Goal: Register for event/course

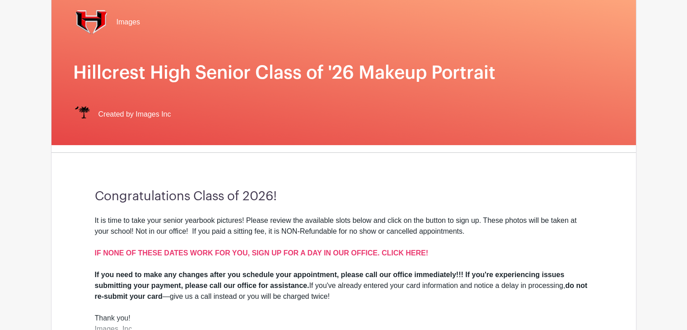
scroll to position [181, 0]
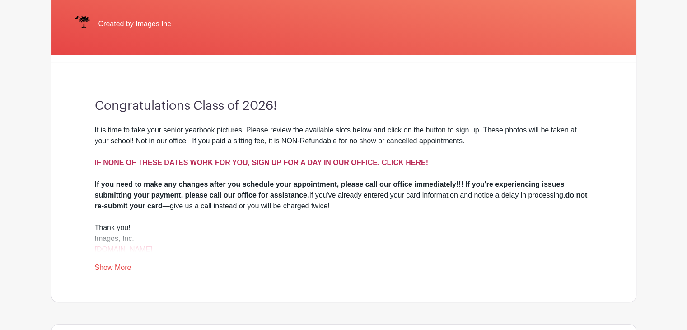
click at [344, 159] on strong "IF NONE OF THESE DATES WORK FOR YOU, SIGN UP FOR A DAY IN OUR OFFICE. CLICK HER…" at bounding box center [261, 162] width 333 height 8
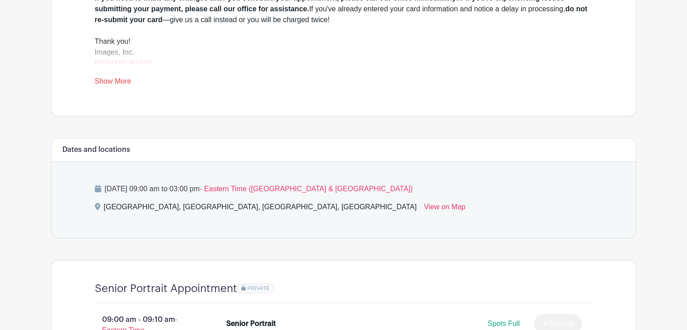
scroll to position [406, 0]
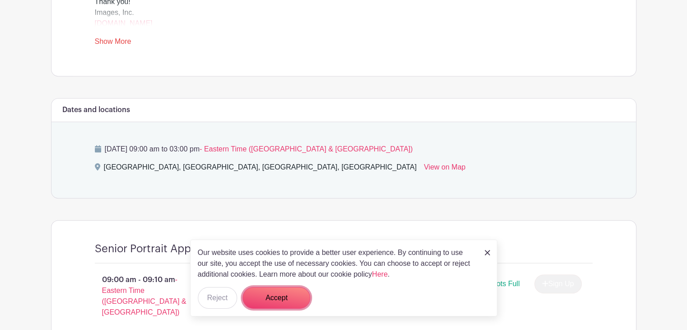
click at [291, 288] on button "Accept" at bounding box center [276, 298] width 68 height 22
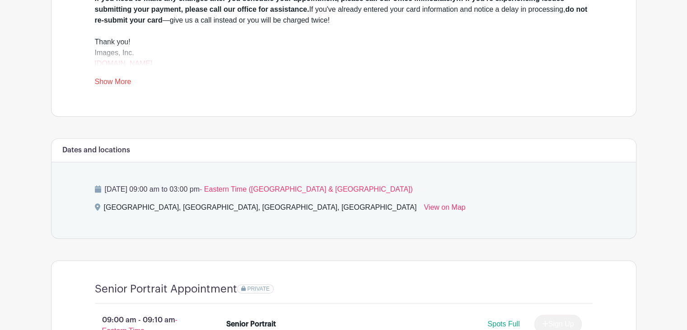
scroll to position [338, 0]
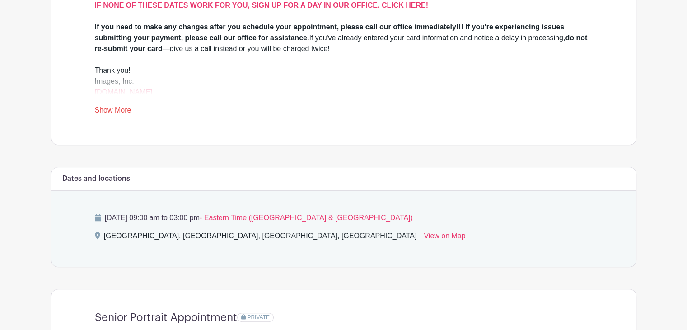
click at [104, 110] on link "Show More" at bounding box center [113, 111] width 37 height 11
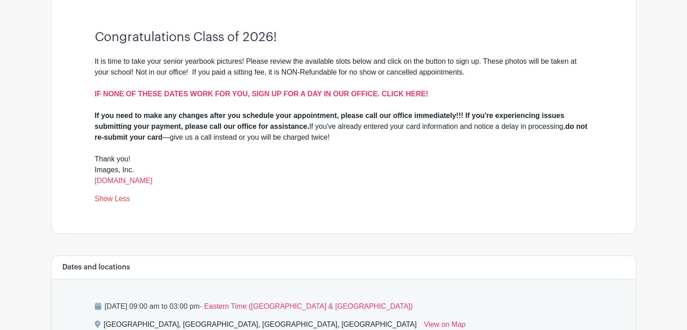
scroll to position [247, 0]
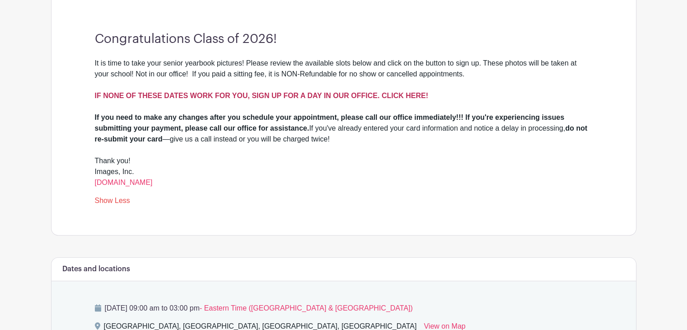
click at [293, 96] on strong "IF NONE OF THESE DATES WORK FOR YOU, SIGN UP FOR A DAY IN OUR OFFICE. CLICK HER…" at bounding box center [261, 96] width 333 height 8
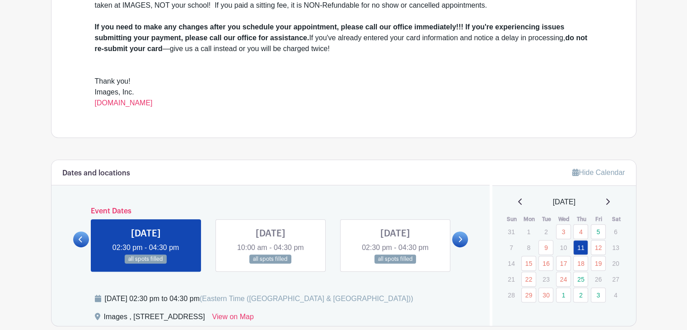
scroll to position [361, 0]
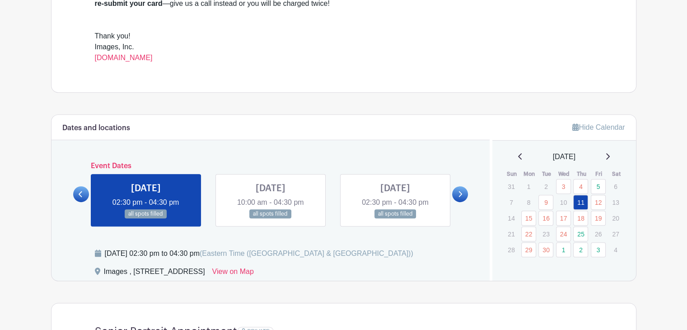
click at [459, 191] on icon at bounding box center [461, 194] width 4 height 6
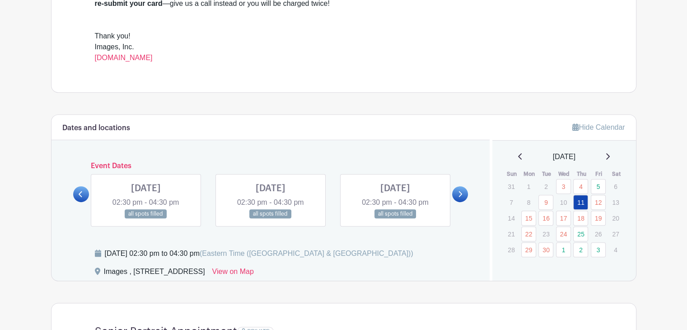
click at [459, 191] on icon at bounding box center [461, 194] width 4 height 6
click at [83, 191] on link at bounding box center [81, 194] width 16 height 16
click at [146, 219] on link at bounding box center [146, 219] width 0 height 0
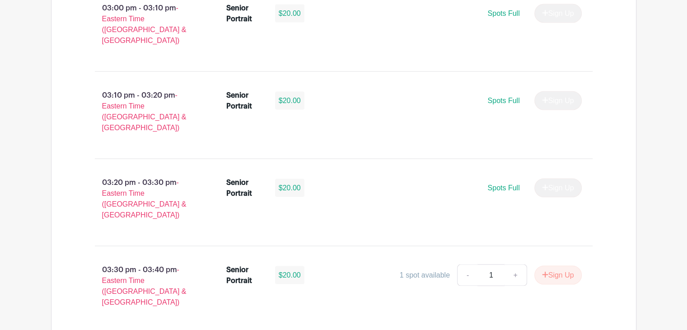
scroll to position [1761, 0]
click at [545, 271] on icon "submit" at bounding box center [545, 274] width 6 height 7
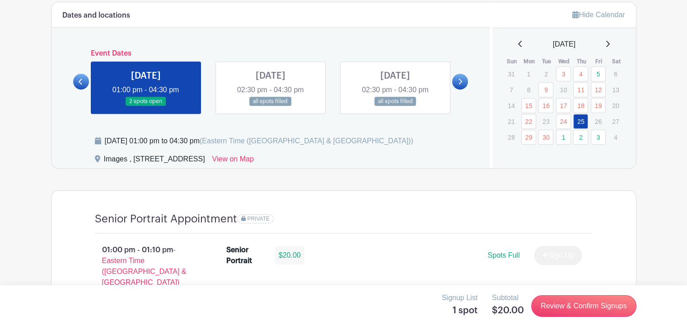
scroll to position [406, 0]
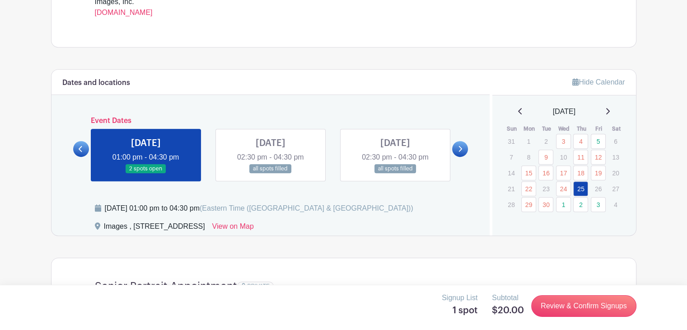
click at [458, 147] on icon at bounding box center [460, 148] width 4 height 7
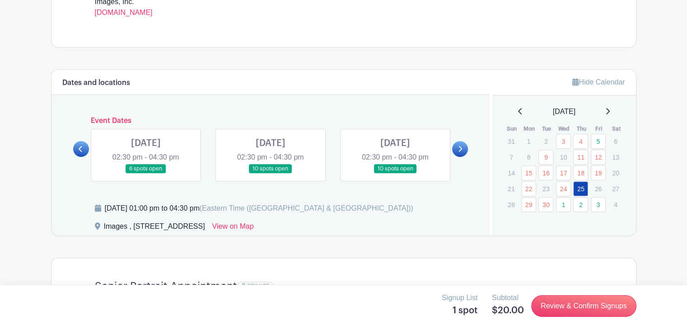
click at [610, 109] on icon at bounding box center [607, 110] width 5 height 7
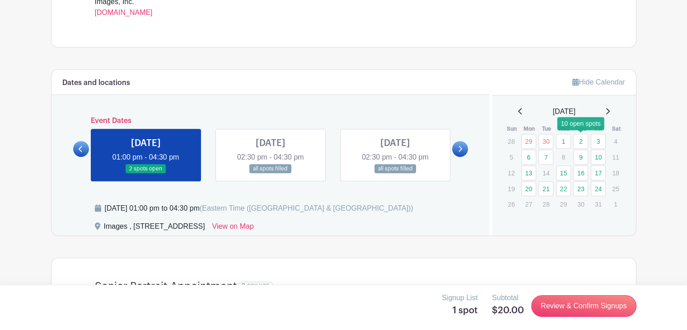
click at [583, 138] on link "2" at bounding box center [580, 141] width 15 height 15
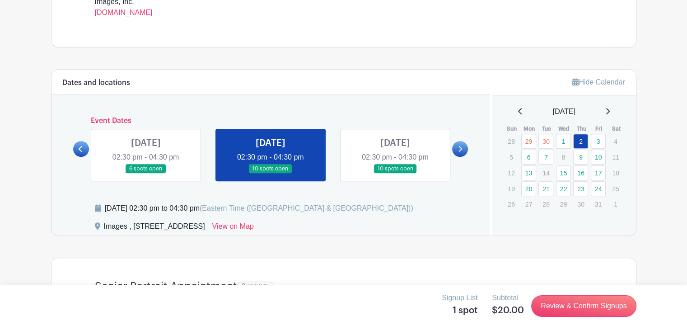
click at [395, 173] on link at bounding box center [395, 173] width 0 height 0
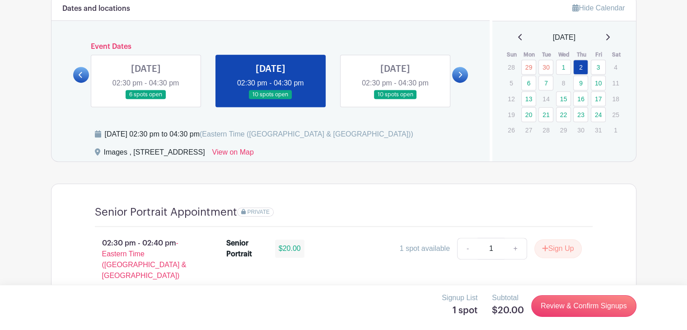
scroll to position [542, 0]
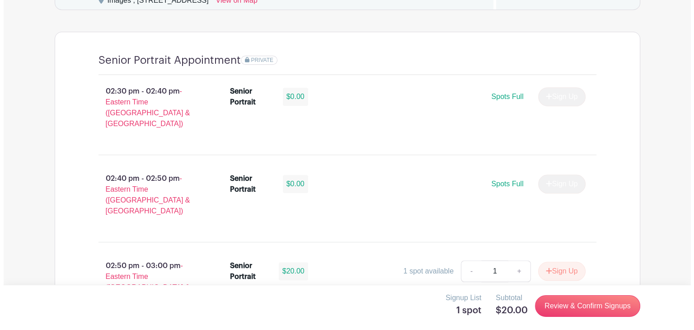
scroll to position [768, 0]
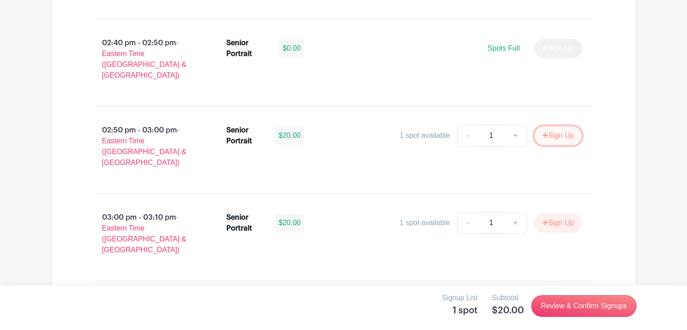
click at [548, 126] on button "Sign Up" at bounding box center [557, 135] width 47 height 19
click at [496, 125] on link "-" at bounding box center [496, 136] width 21 height 22
click at [545, 125] on link "+" at bounding box center [544, 136] width 23 height 22
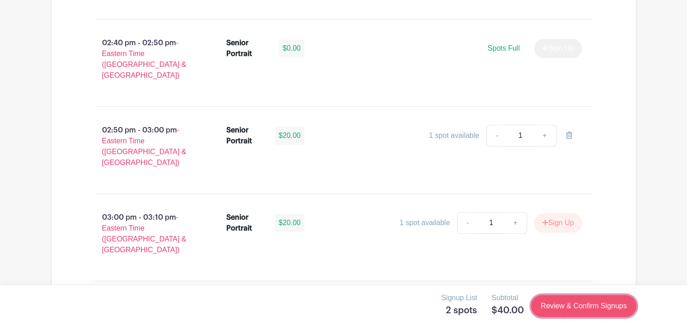
click at [558, 308] on link "Review & Confirm Signups" at bounding box center [583, 306] width 105 height 22
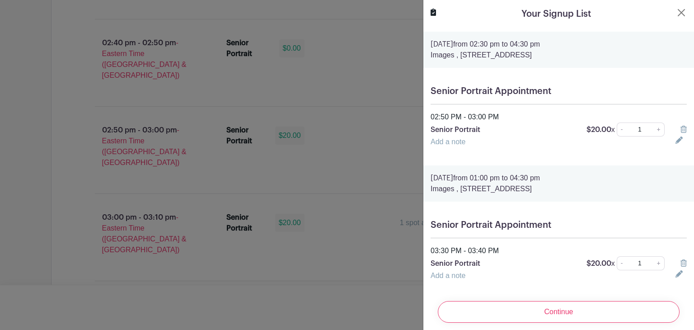
click at [680, 264] on icon at bounding box center [683, 262] width 6 height 7
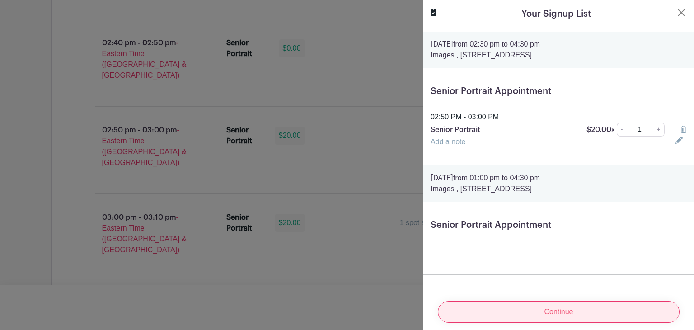
click at [532, 303] on input "Continue" at bounding box center [559, 312] width 242 height 22
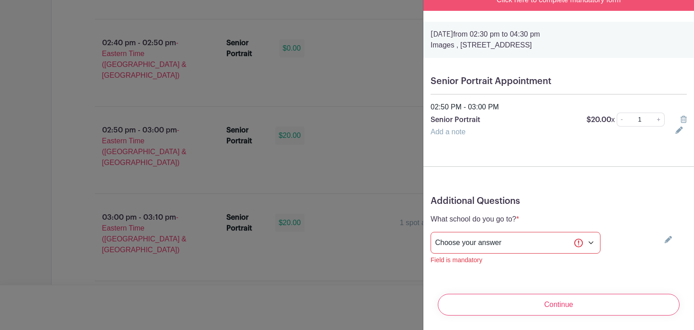
scroll to position [46, 0]
click at [512, 234] on select "Choose your answer Boiling Springs High Broome High Byrnes High Chesnee High Cl…" at bounding box center [515, 243] width 170 height 22
select select "3948"
click at [430, 232] on select "Choose your answer Boiling Springs High Broome High Byrnes High Chesnee High Cl…" at bounding box center [515, 243] width 170 height 22
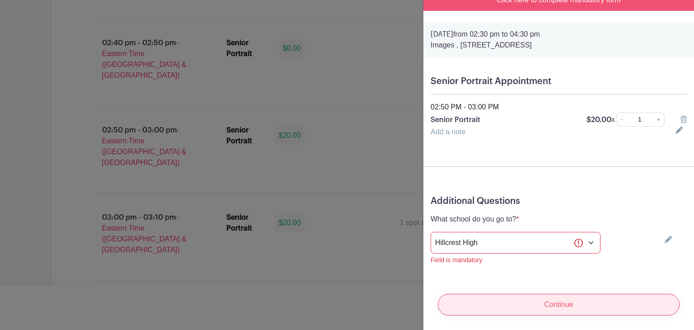
click at [556, 293] on input "Continue" at bounding box center [559, 304] width 242 height 22
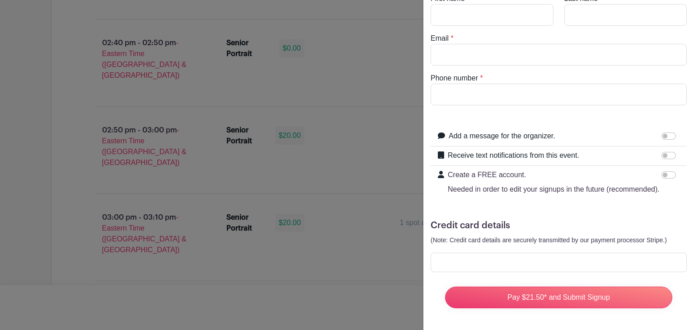
scroll to position [0, 0]
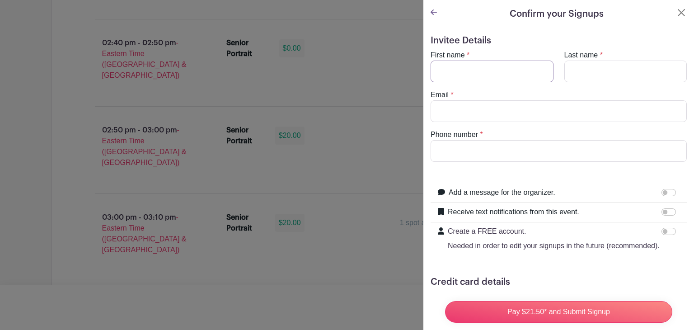
click at [490, 69] on input "First name" at bounding box center [491, 72] width 123 height 22
type input "S"
type input "Xavier"
type input "Garrido"
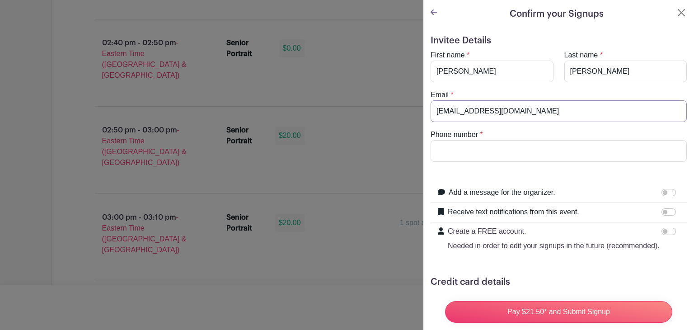
type input "adrianarivera819@gmail.com"
type input "864-800-9787"
click at [661, 210] on input "Receive text notifications from this event." at bounding box center [668, 211] width 14 height 7
checkbox input "true"
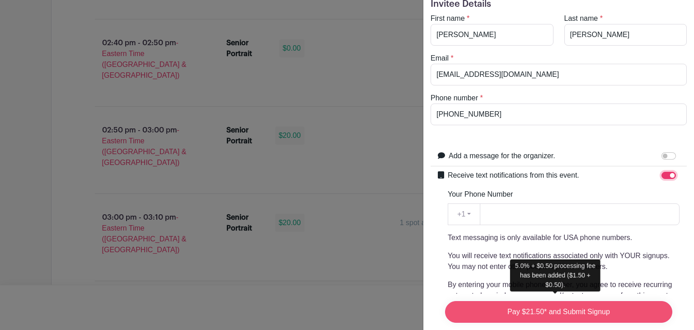
scroll to position [90, 0]
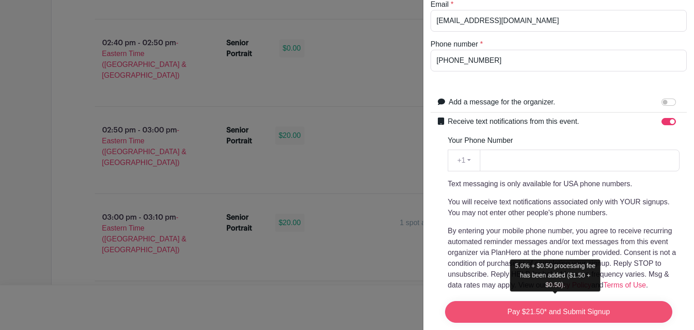
click at [545, 302] on input "Pay $21.50* and Submit Signup" at bounding box center [558, 312] width 227 height 22
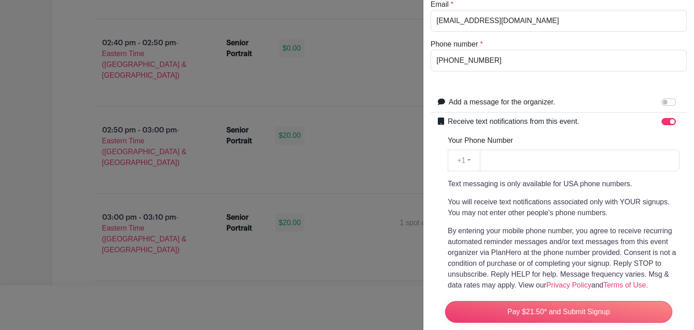
scroll to position [243, 0]
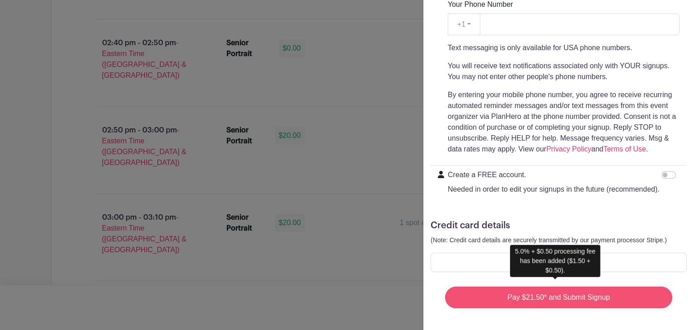
click at [550, 297] on input "Pay $21.50* and Submit Signup" at bounding box center [558, 297] width 227 height 22
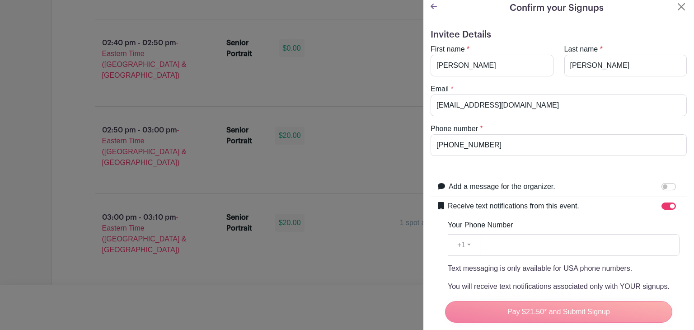
scroll to position [0, 0]
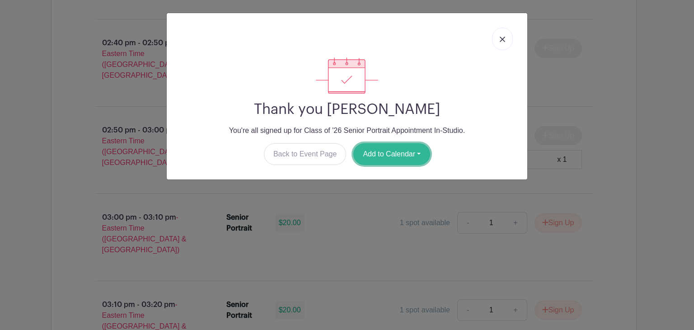
click at [373, 155] on button "Add to Calendar" at bounding box center [391, 154] width 77 height 22
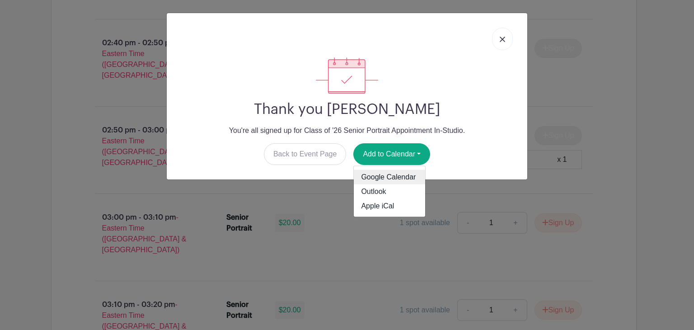
click at [382, 173] on link "Google Calendar" at bounding box center [389, 177] width 71 height 14
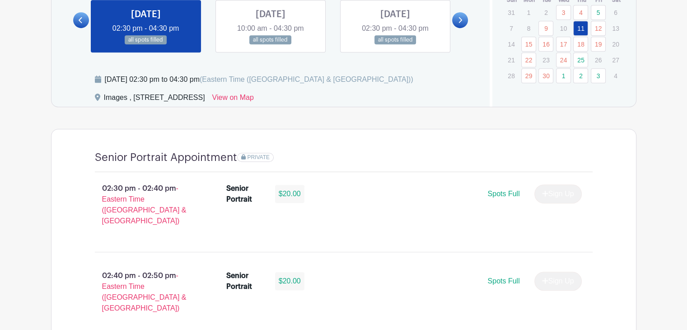
scroll to position [542, 0]
